Goal: Register for event/course

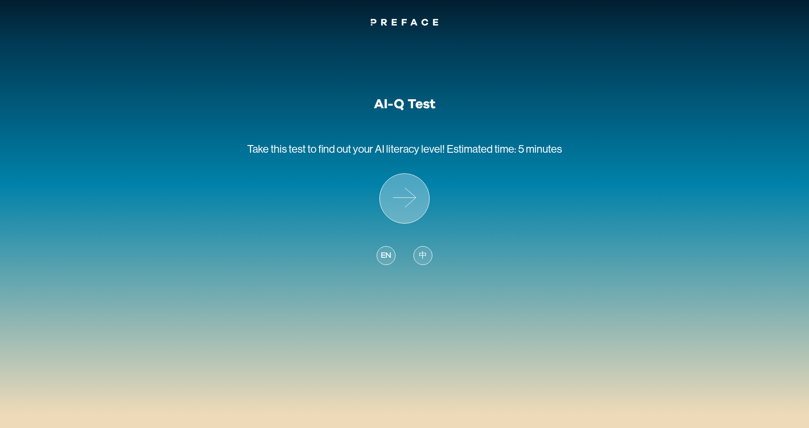
click at [390, 182] on icon at bounding box center [404, 198] width 49 height 49
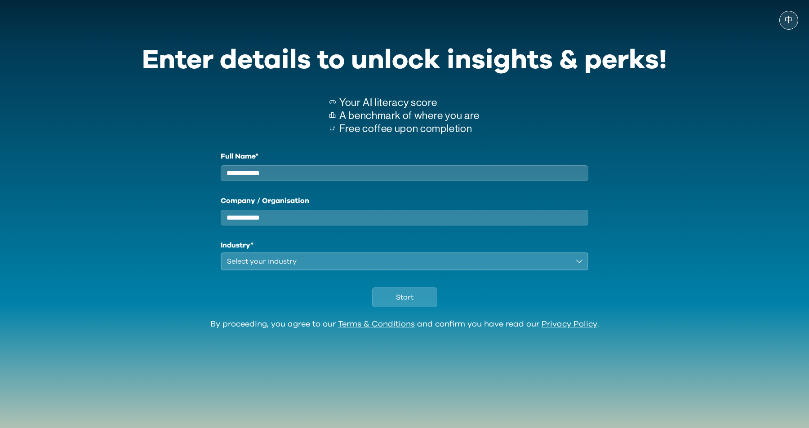
click at [361, 226] on input "Company / Organisation" at bounding box center [405, 218] width 368 height 16
click at [416, 307] on button "Start" at bounding box center [404, 298] width 65 height 20
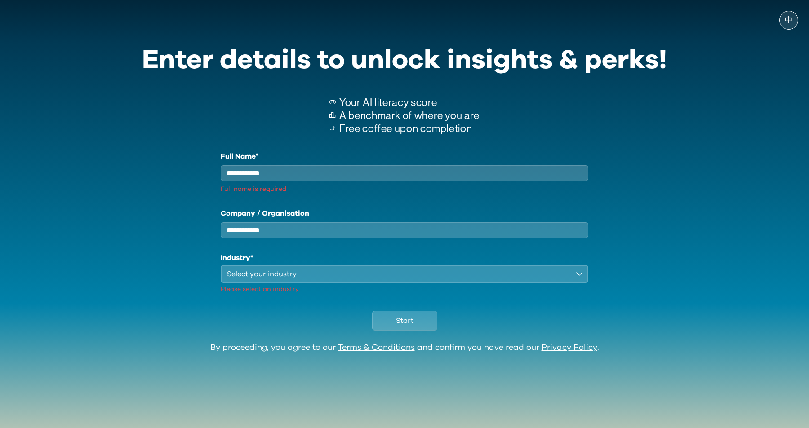
click at [411, 316] on div "Start" at bounding box center [404, 318] width 525 height 49
click at [408, 323] on button "Start" at bounding box center [404, 321] width 65 height 20
click at [395, 331] on button "Start" at bounding box center [404, 321] width 65 height 20
click at [337, 235] on input "Company / Organisation" at bounding box center [405, 230] width 368 height 16
click at [346, 278] on div "Select your industry" at bounding box center [398, 274] width 342 height 11
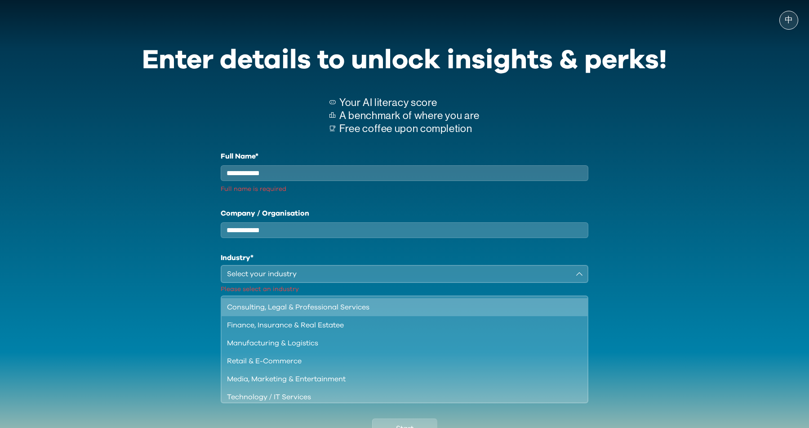
click at [367, 313] on div "Consulting, Legal & Professional Services" at bounding box center [399, 307] width 344 height 11
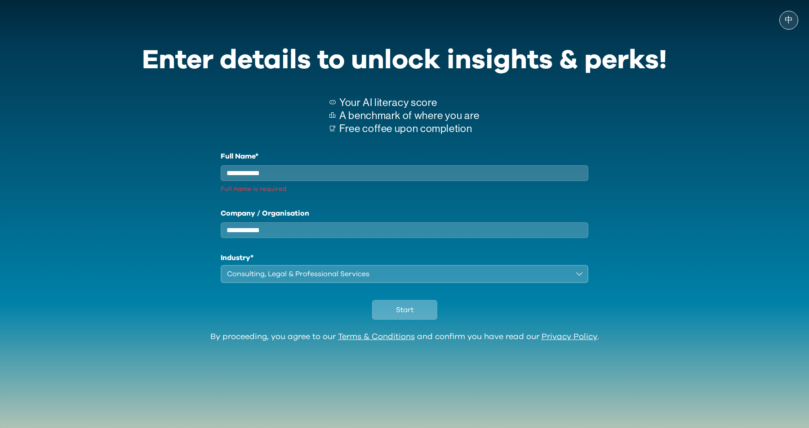
click at [381, 310] on button "Start" at bounding box center [404, 310] width 65 height 20
click at [375, 310] on button "Start" at bounding box center [404, 310] width 65 height 20
click at [388, 317] on button "Start" at bounding box center [404, 310] width 65 height 20
click at [408, 315] on span "Start" at bounding box center [405, 310] width 18 height 11
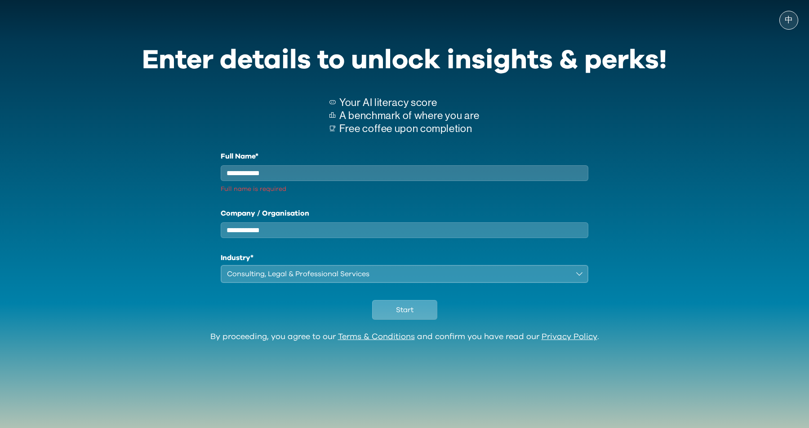
click at [408, 315] on span "Start" at bounding box center [405, 310] width 18 height 11
drag, startPoint x: 408, startPoint y: 315, endPoint x: 139, endPoint y: 48, distance: 378.4
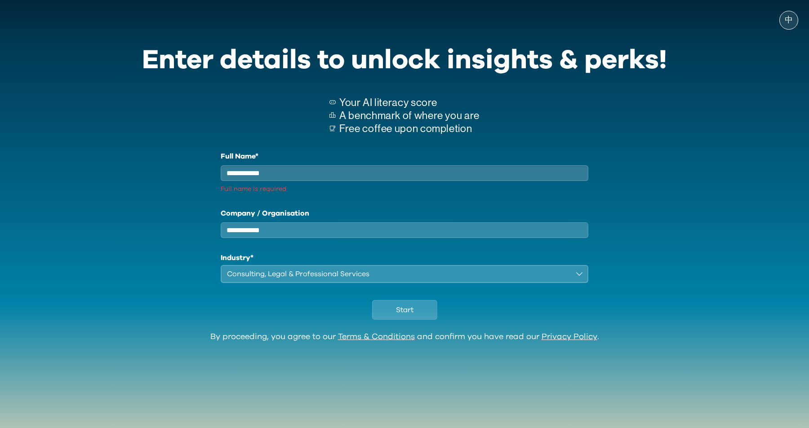
click at [139, 48] on div "Enter details to unlock insights & perks! Your AI literacy score A benchmark of…" at bounding box center [404, 181] width 546 height 301
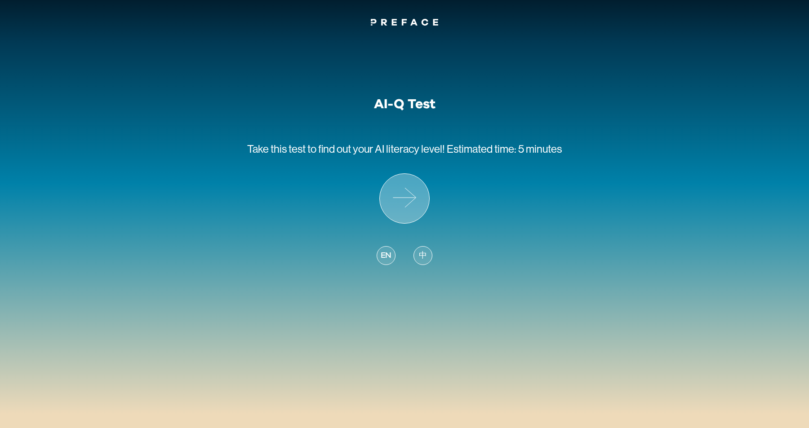
click at [409, 203] on icon at bounding box center [404, 198] width 49 height 49
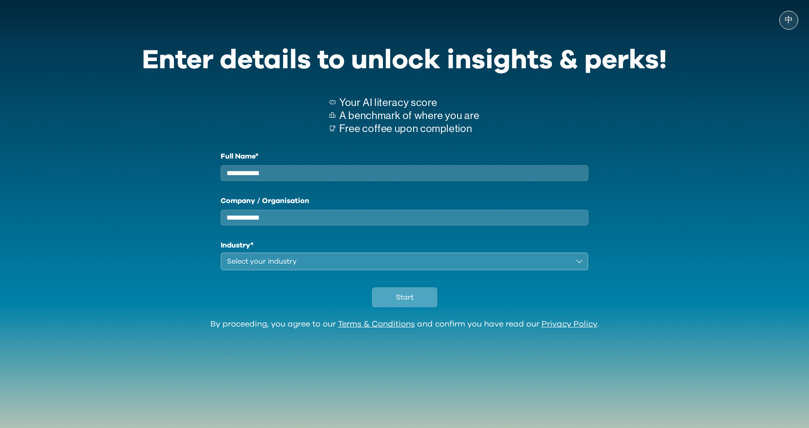
click at [419, 302] on button "Start" at bounding box center [404, 298] width 65 height 20
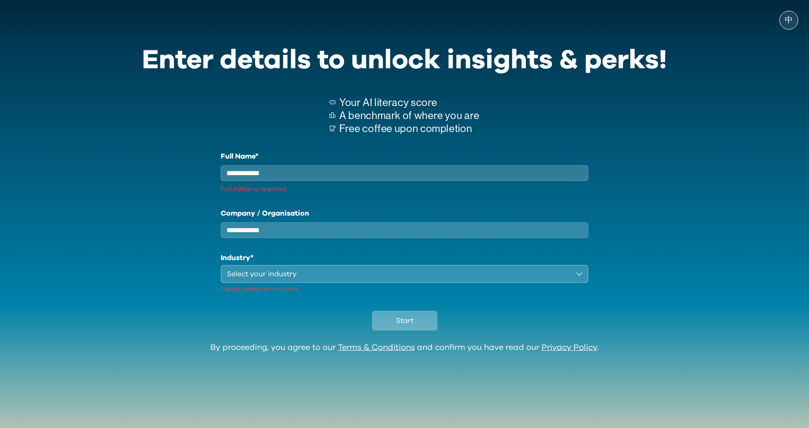
click at [429, 331] on button "Start" at bounding box center [404, 321] width 65 height 20
click at [425, 331] on button "Start" at bounding box center [404, 321] width 65 height 20
click at [446, 279] on div "Select your industry" at bounding box center [398, 274] width 342 height 11
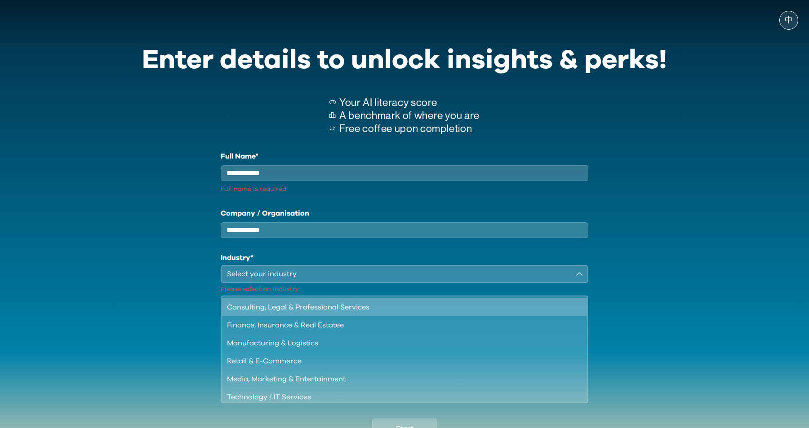
click at [444, 313] on div "Consulting, Legal & Professional Services" at bounding box center [399, 307] width 344 height 11
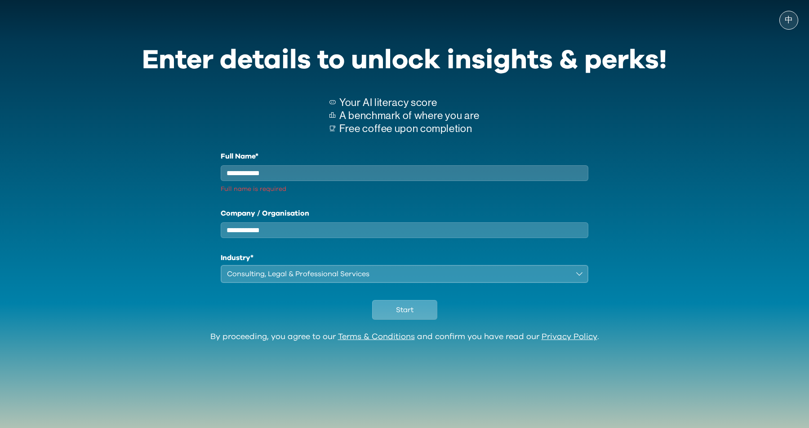
click at [402, 313] on span "Start" at bounding box center [405, 310] width 18 height 11
click at [366, 332] on div "Start" at bounding box center [404, 307] width 525 height 49
click at [385, 320] on button "Start" at bounding box center [404, 310] width 65 height 20
